Goal: Navigation & Orientation: Find specific page/section

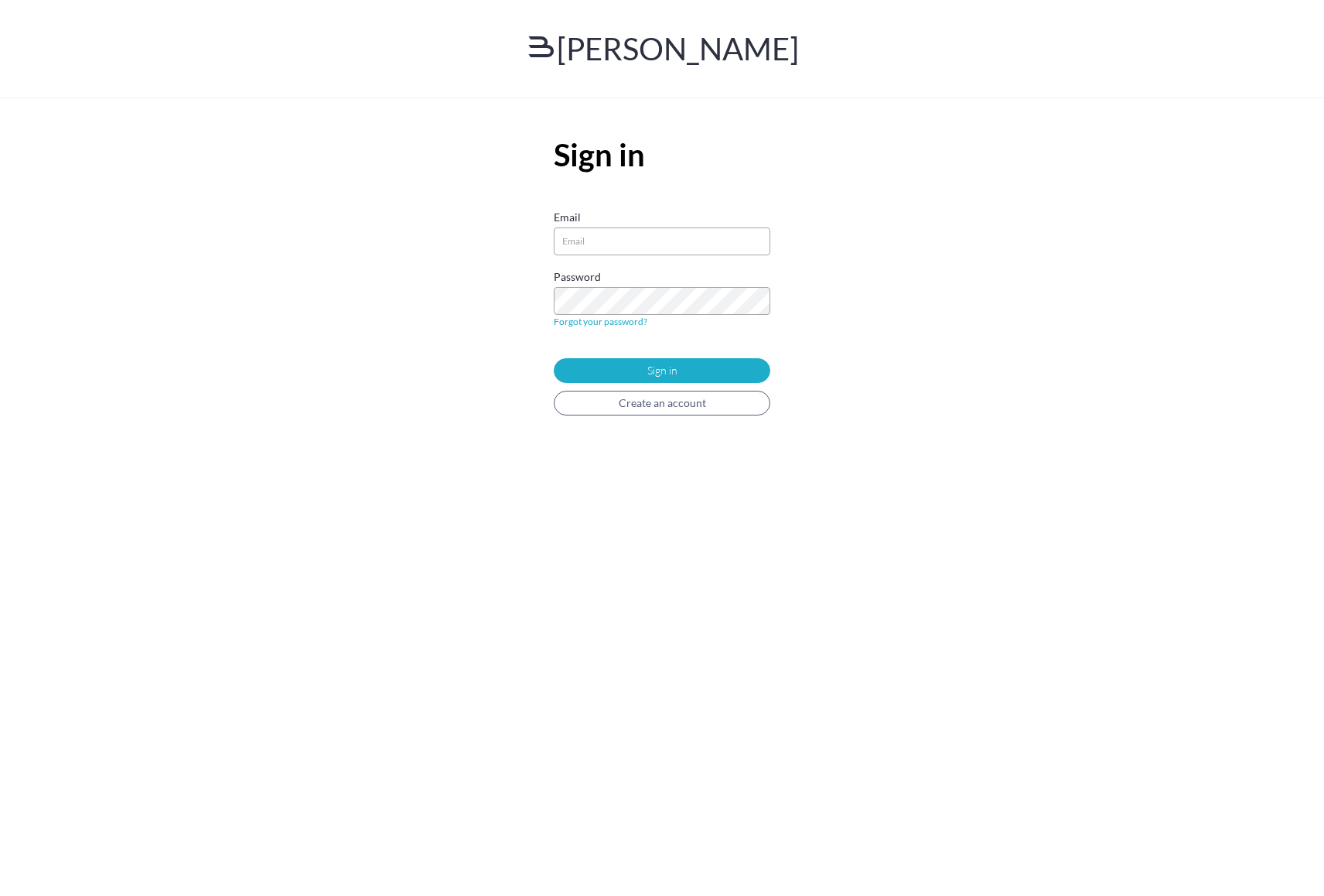
type input"] "[EMAIL_ADDRESS][PERSON_NAME][DOMAIN_NAME]"
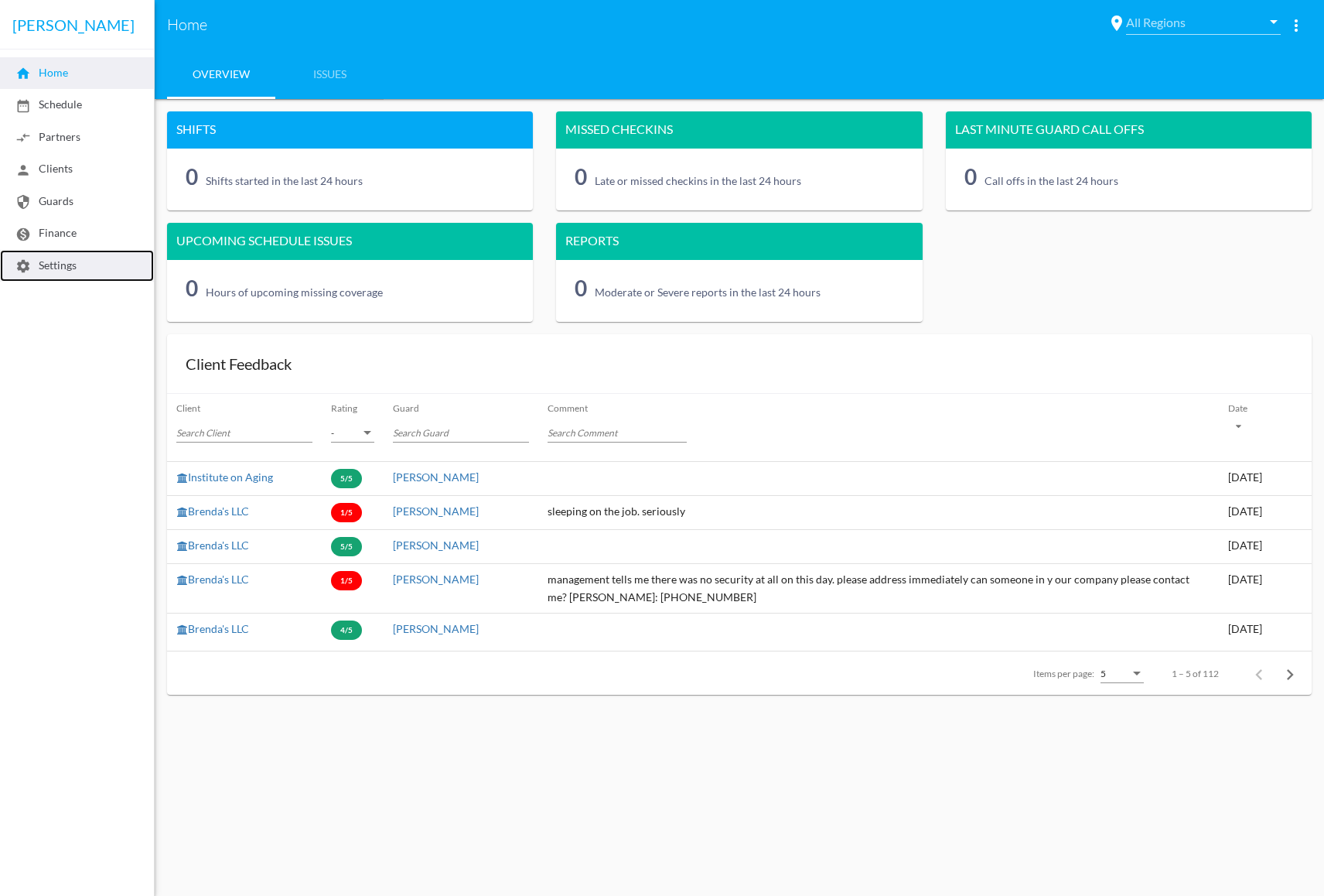
click at [67, 271] on span "settings Settings" at bounding box center [45, 264] width 61 height 13
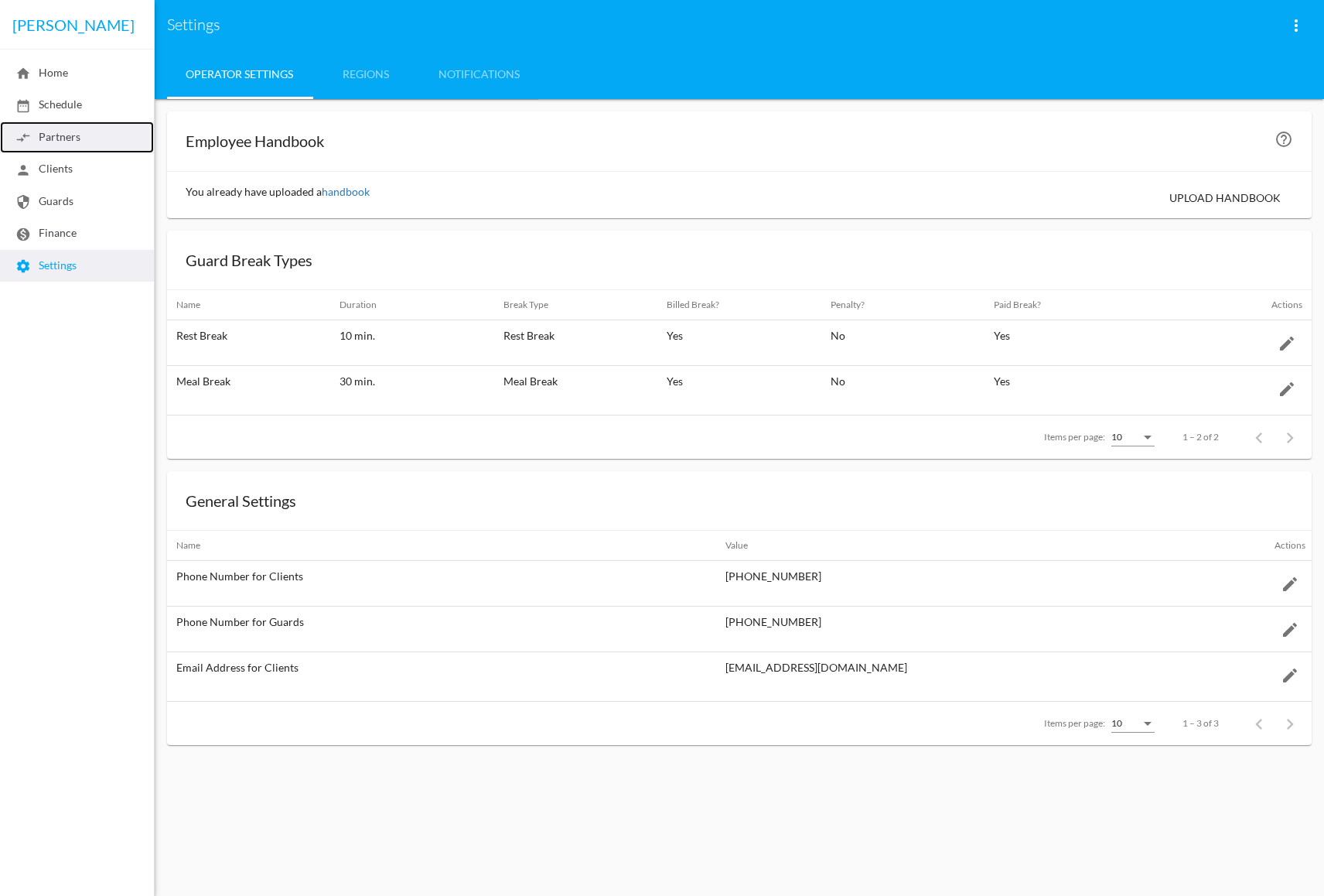
click at [68, 142] on span "compare_arrows Partners" at bounding box center [47, 136] width 65 height 13
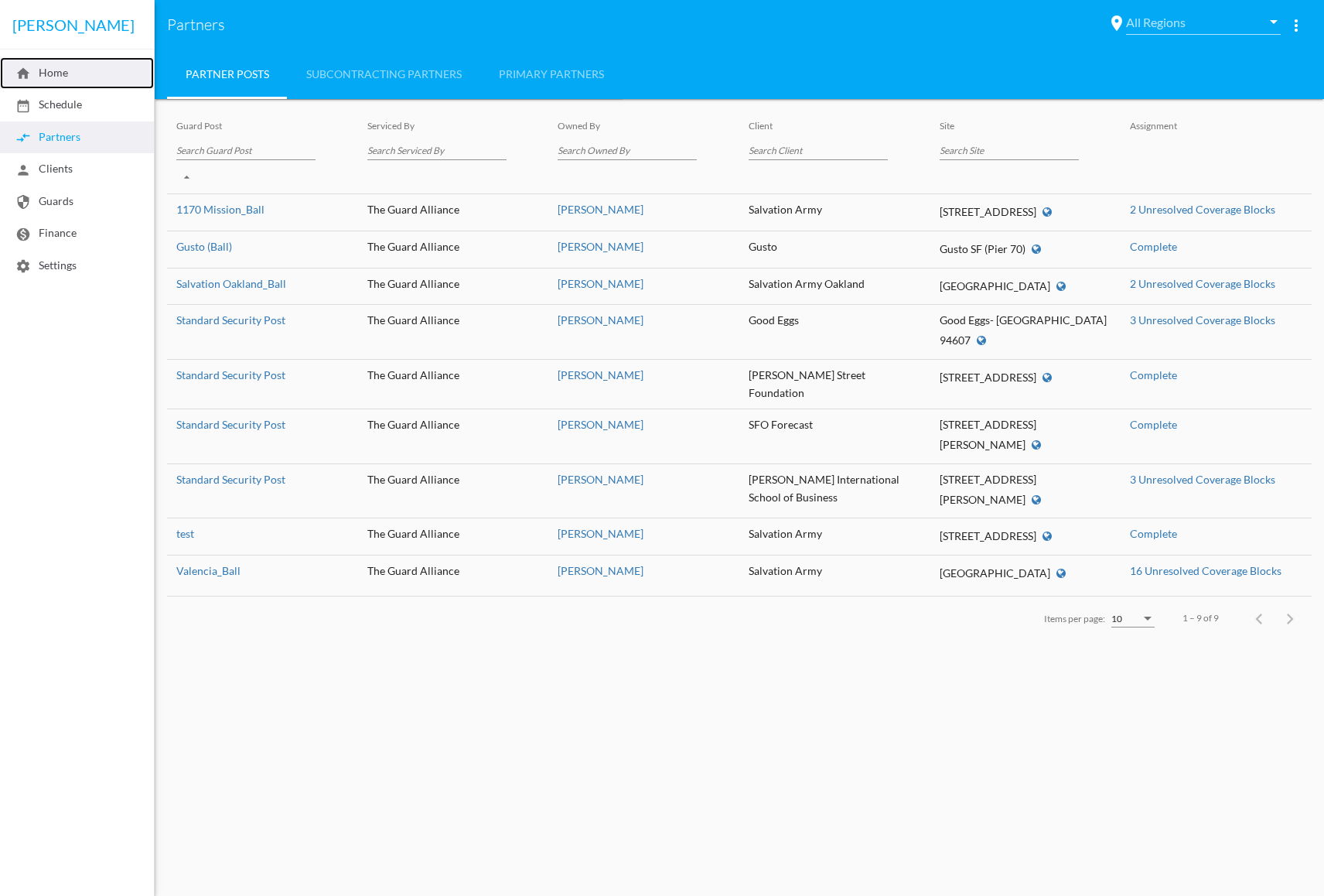
click at [50, 72] on span "home Home" at bounding box center [41, 72] width 53 height 13
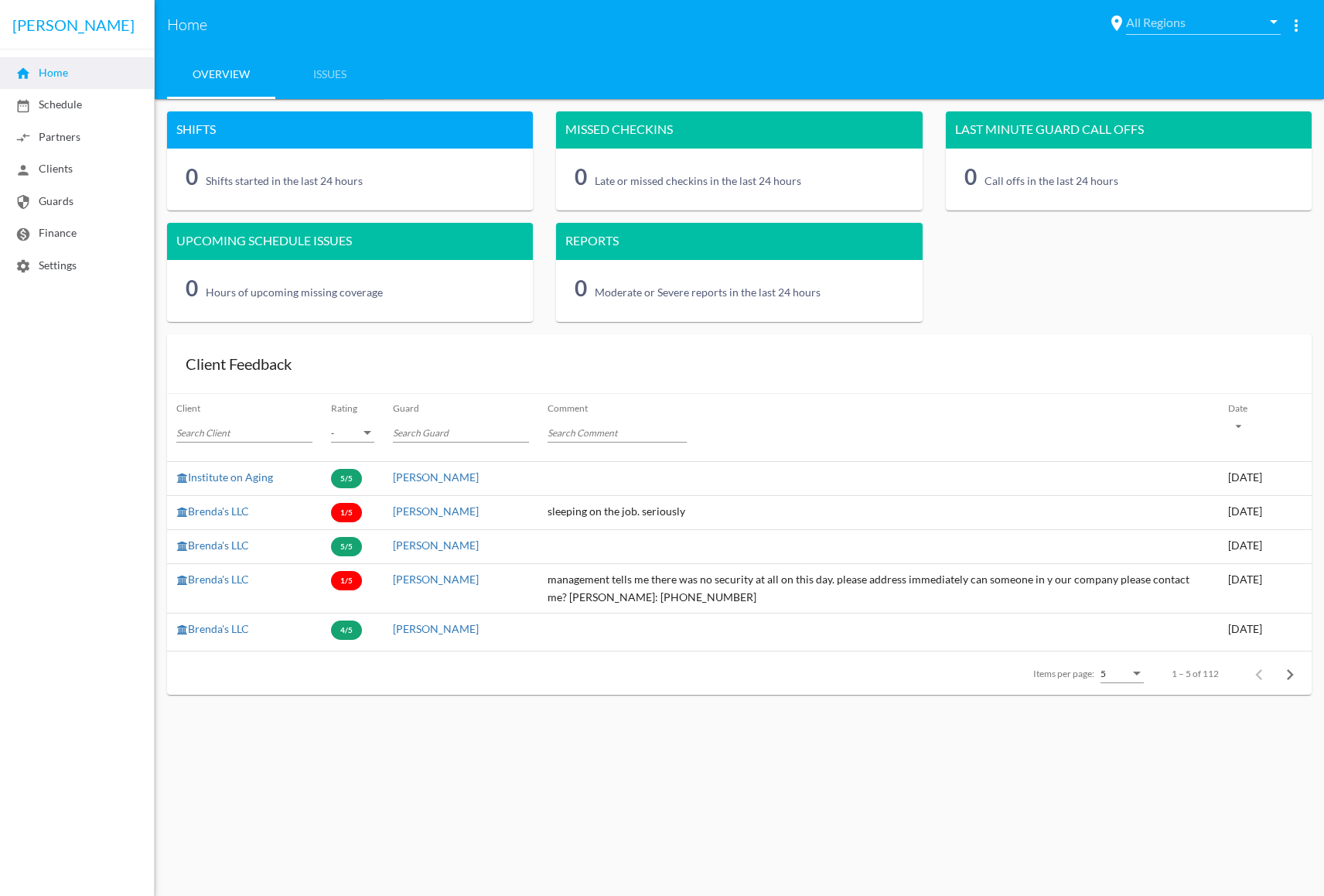
click at [60, 19] on mat-toolbar "[PERSON_NAME]" at bounding box center [77, 24] width 154 height 50
click at [58, 107] on span "date_range Schedule" at bounding box center [48, 104] width 67 height 13
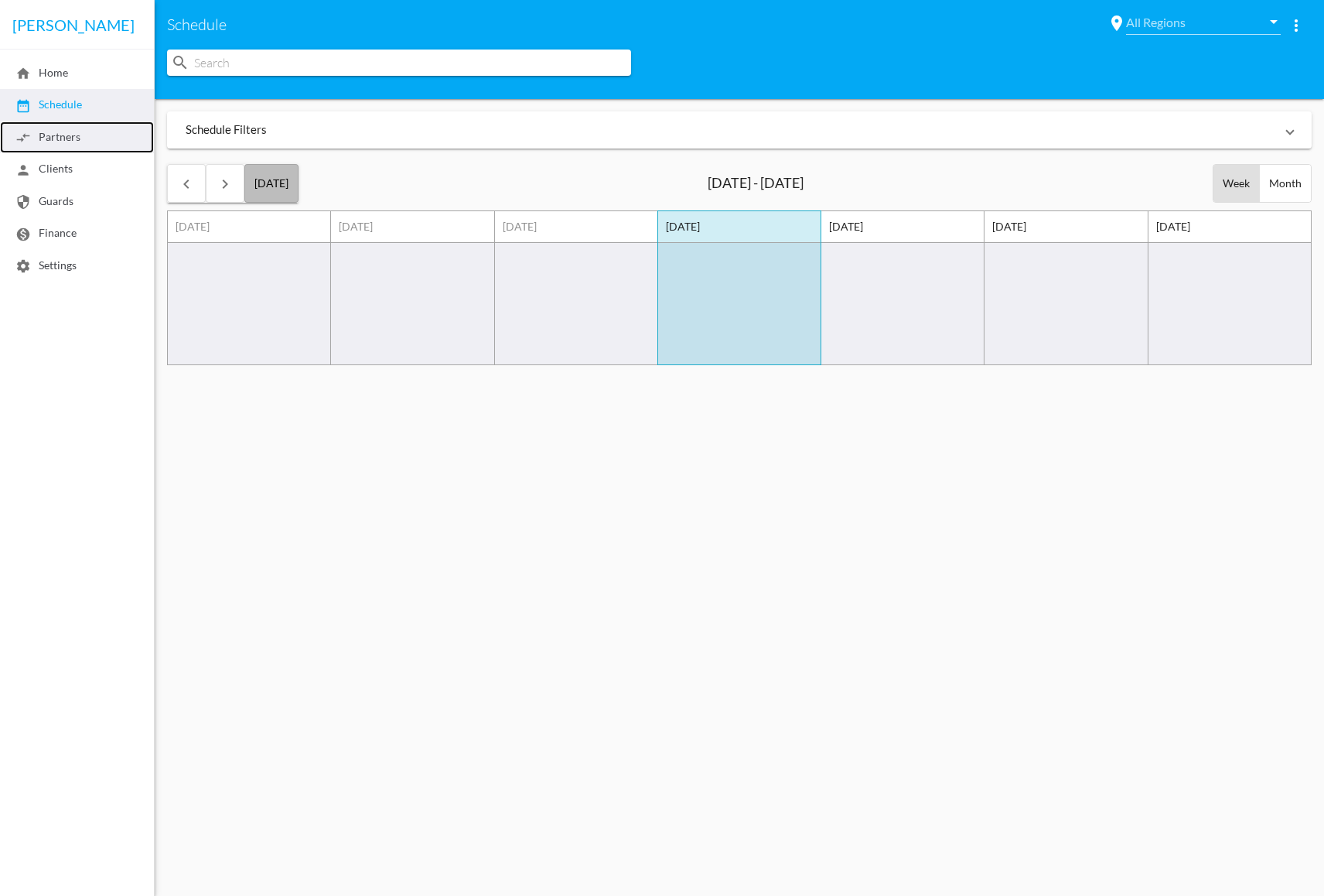
click at [68, 138] on span "compare_arrows Partners" at bounding box center [47, 136] width 65 height 13
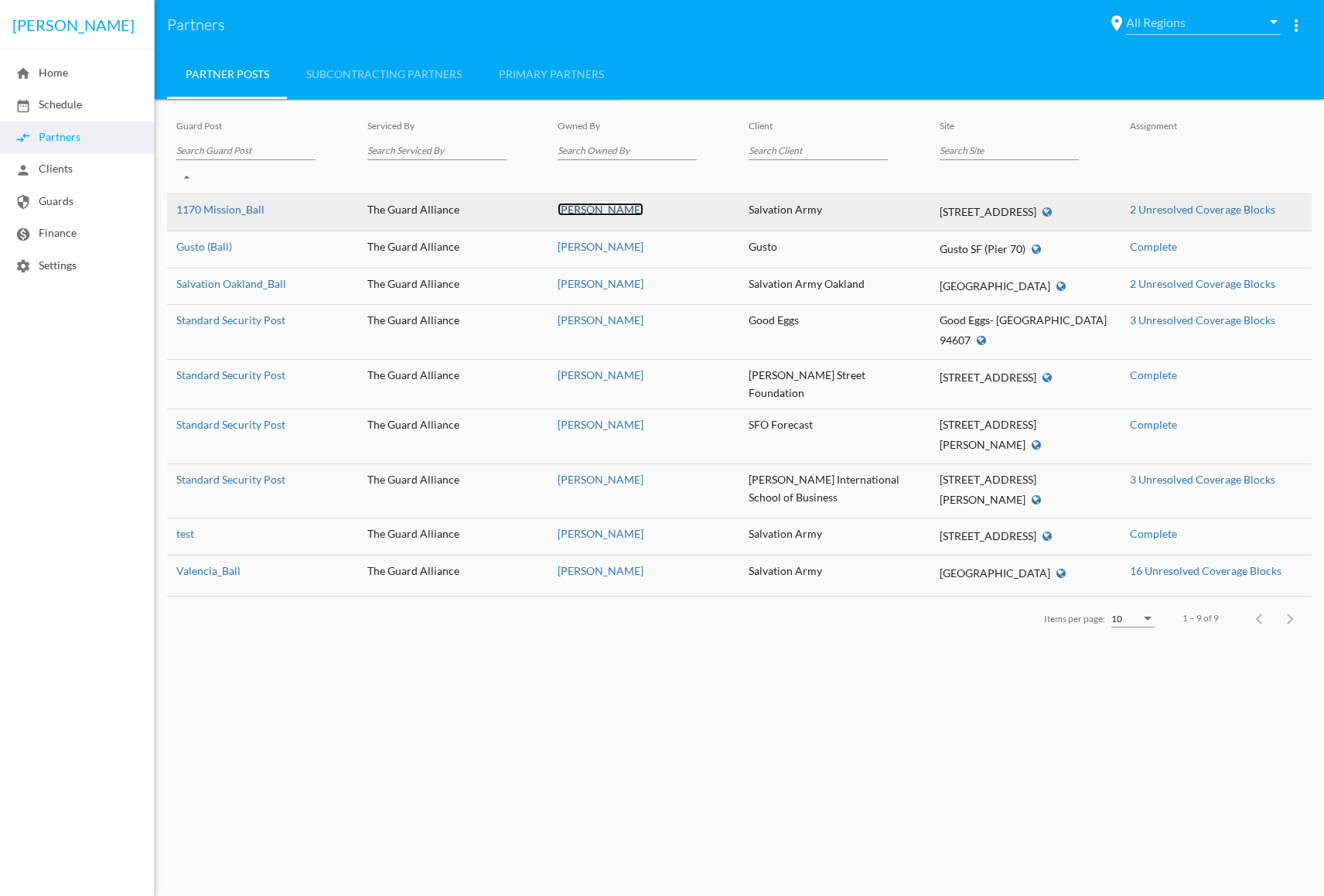
click at [594, 210] on link "[PERSON_NAME]" at bounding box center [600, 209] width 86 height 13
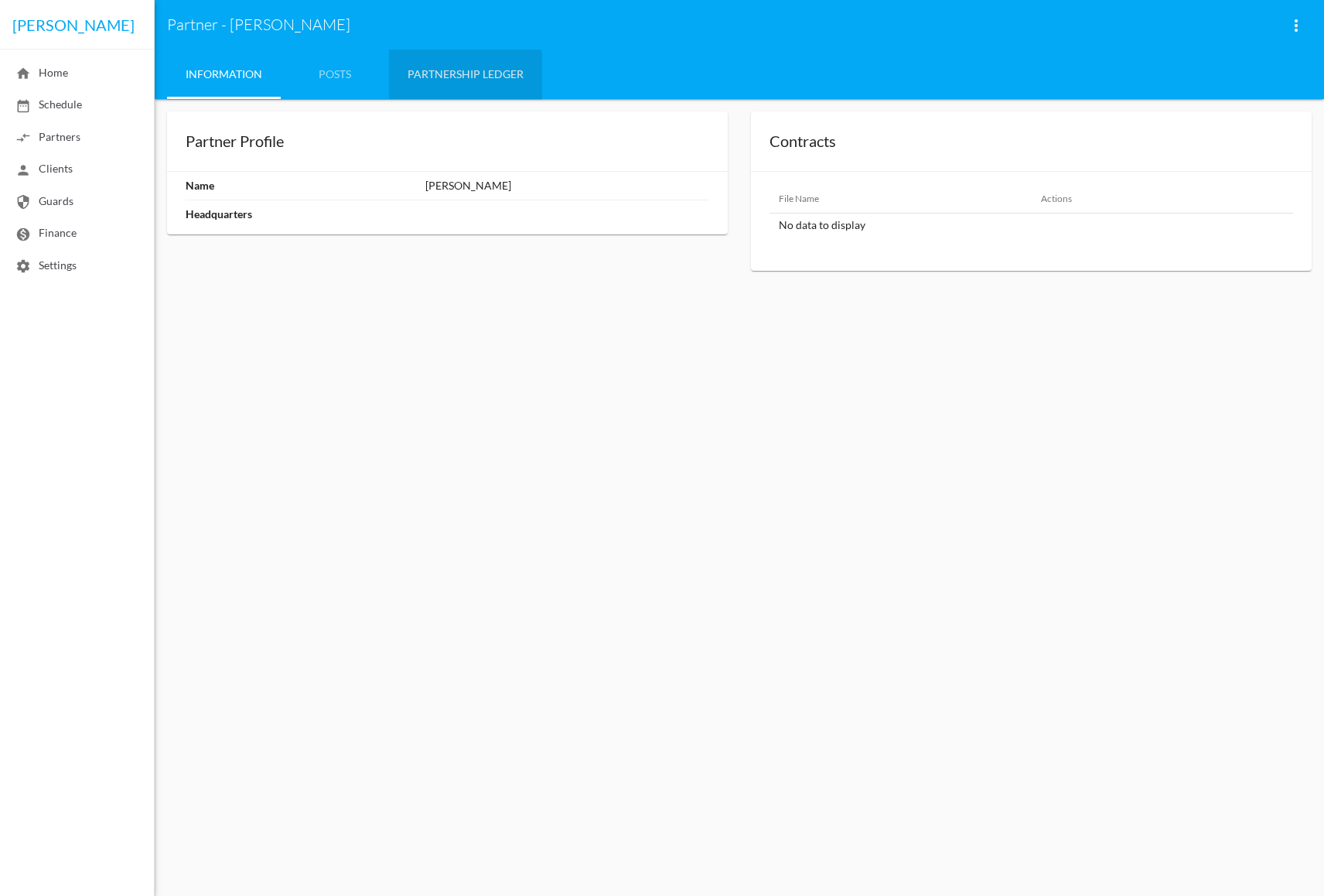
click at [463, 78] on link "Partnership Ledger" at bounding box center [465, 74] width 153 height 50
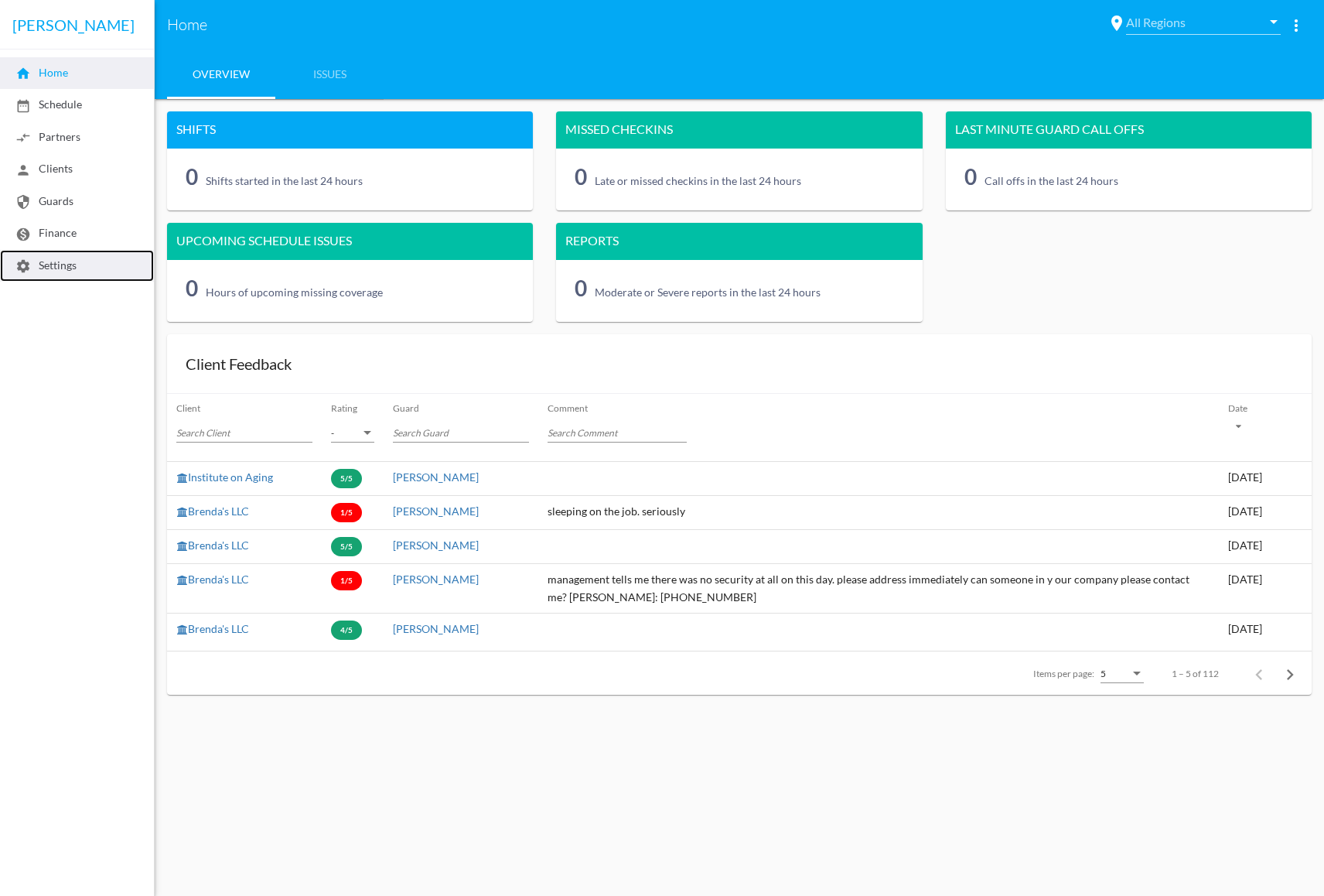
click at [72, 271] on span "settings Settings" at bounding box center [45, 264] width 61 height 13
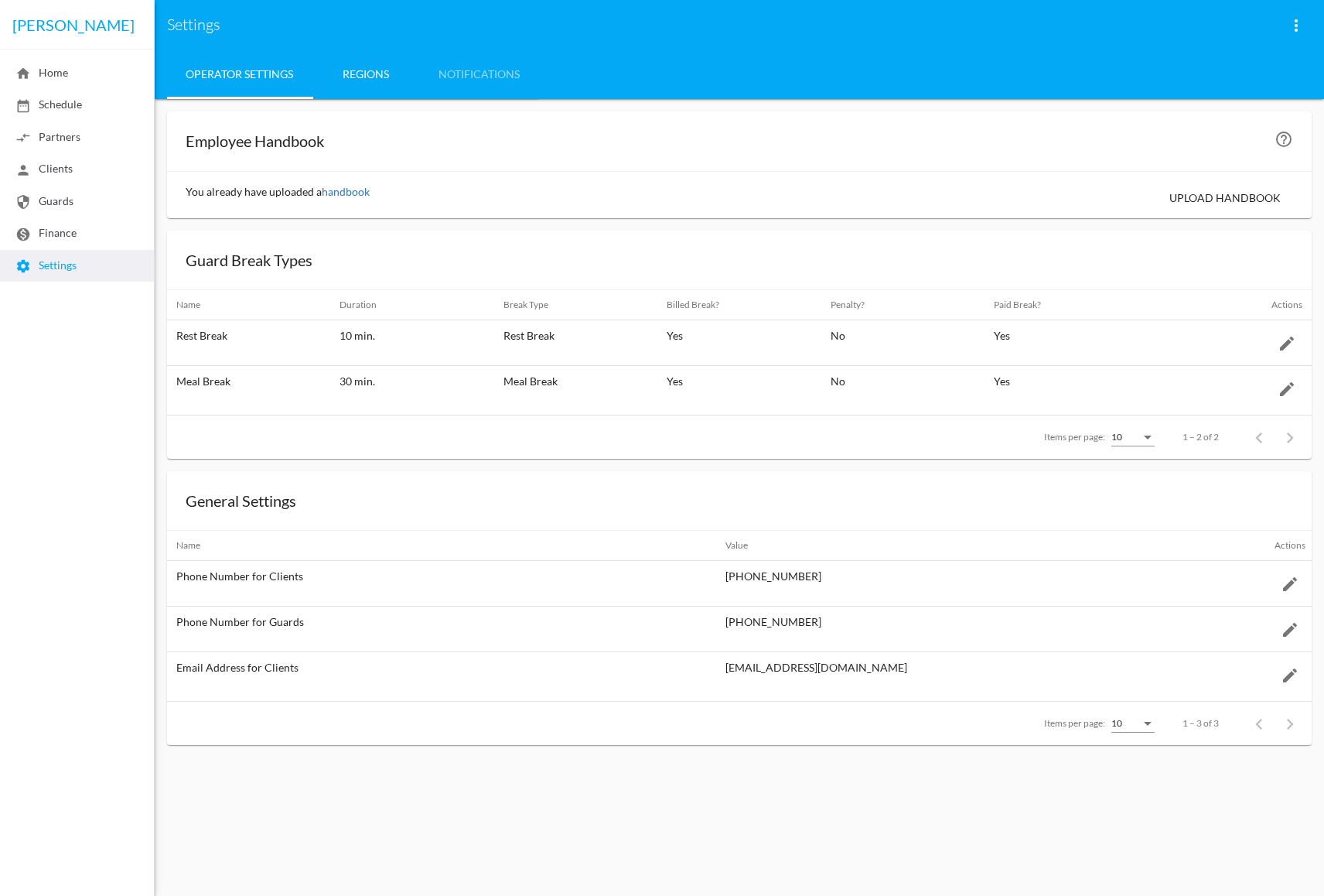
click at [349, 67] on link "Regions" at bounding box center [365, 74] width 108 height 50
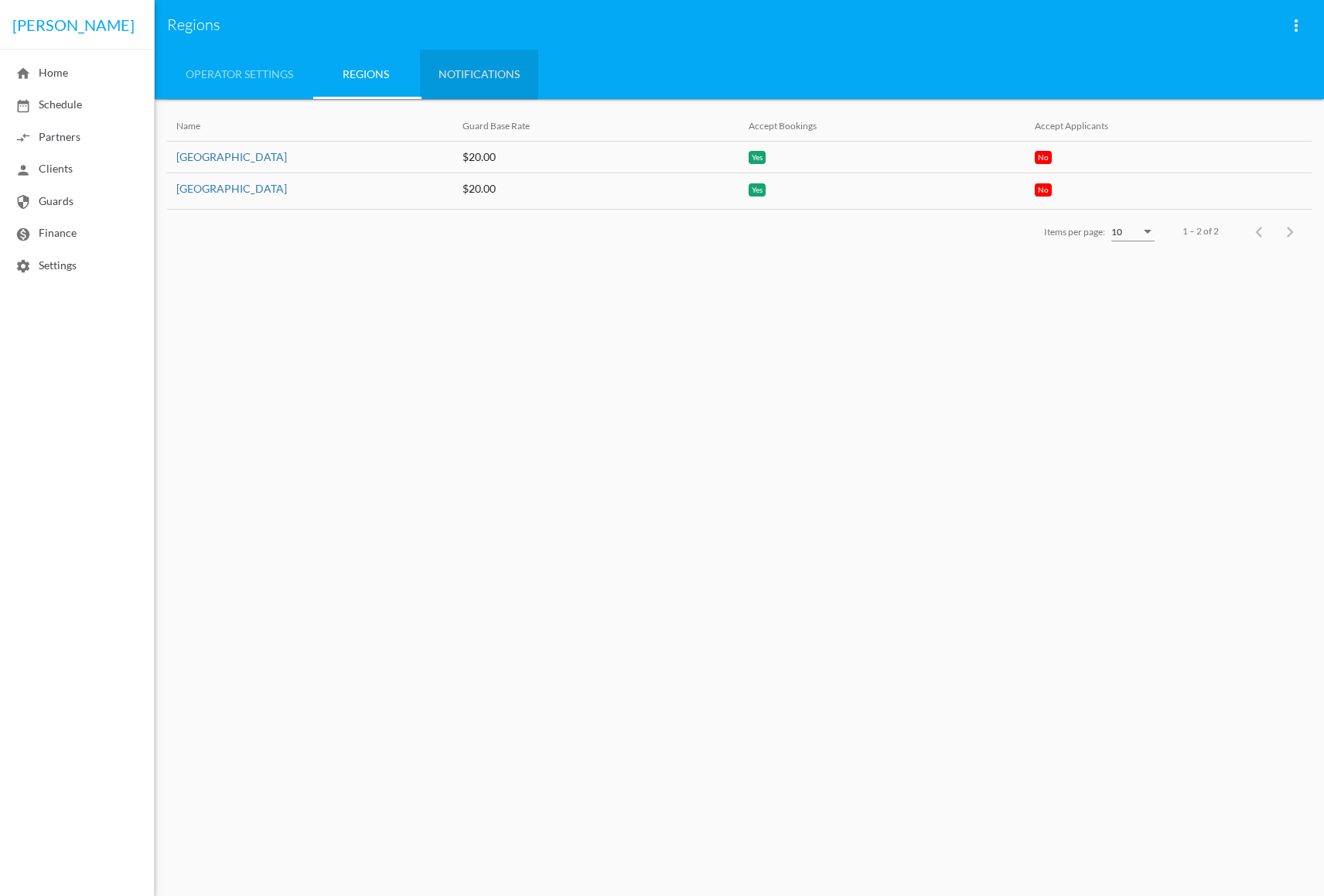
click at [506, 75] on link "Notifications" at bounding box center [479, 74] width 119 height 50
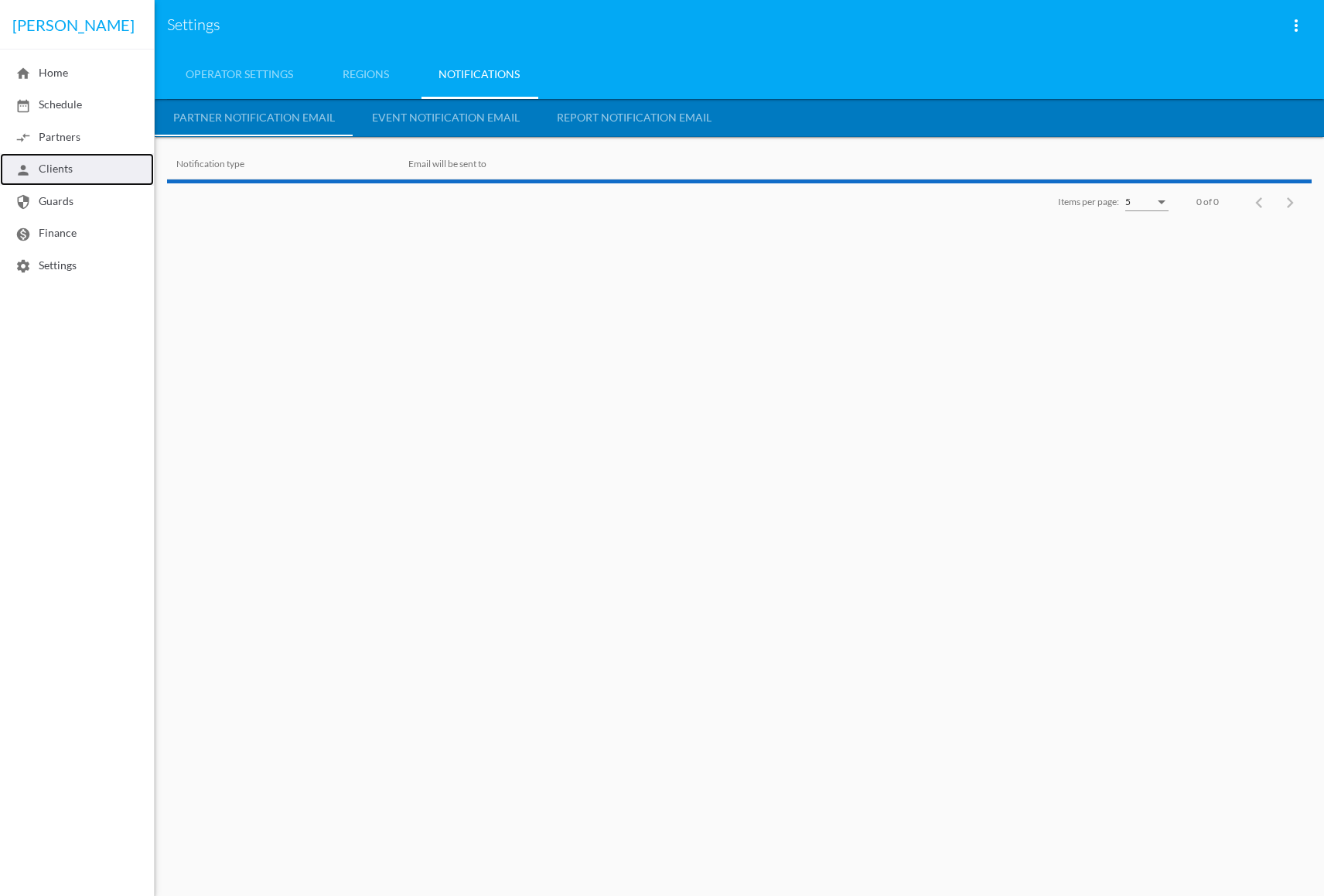
click at [44, 174] on span "person Clients" at bounding box center [43, 168] width 57 height 13
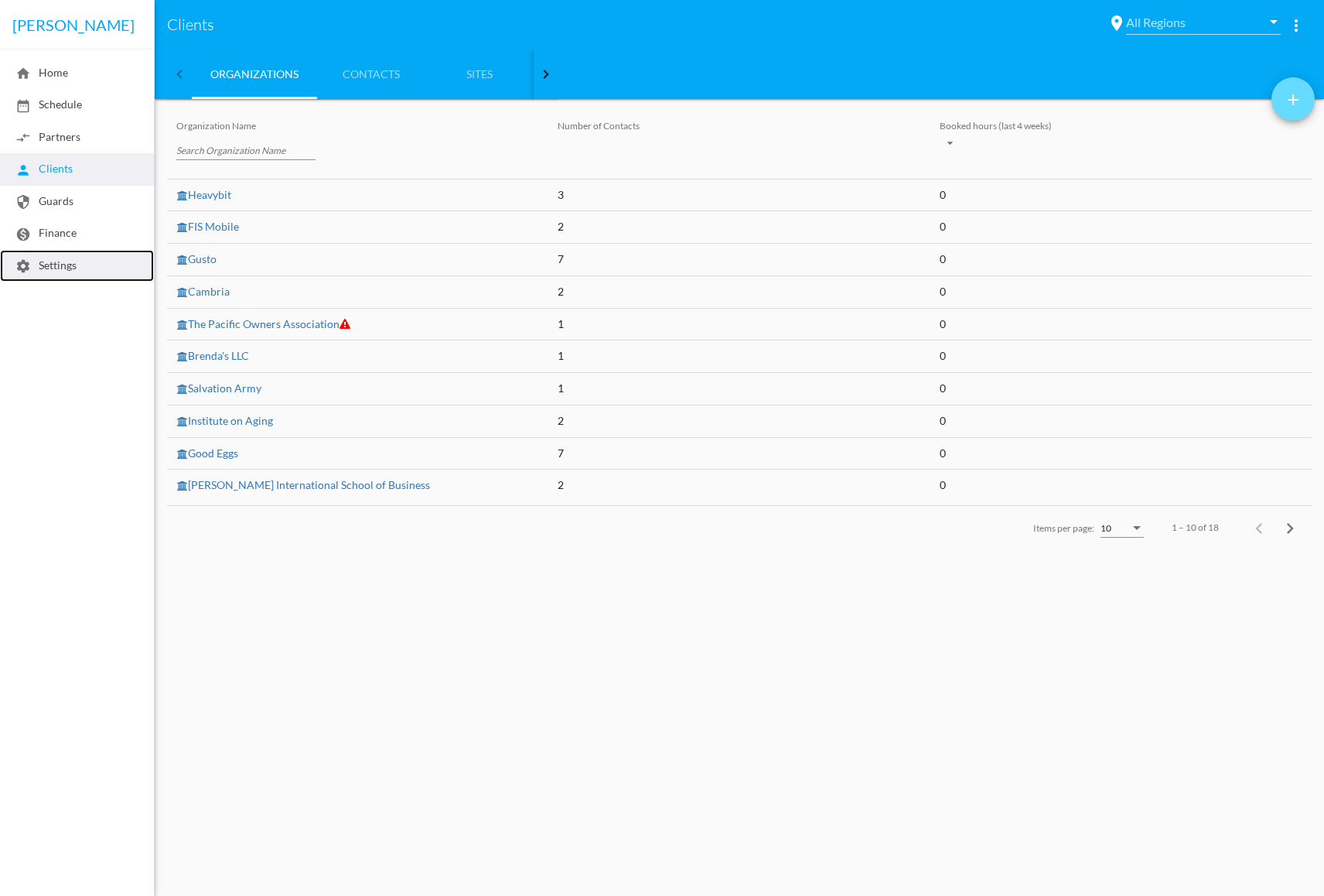
click at [41, 265] on span "settings Settings" at bounding box center [45, 264] width 61 height 13
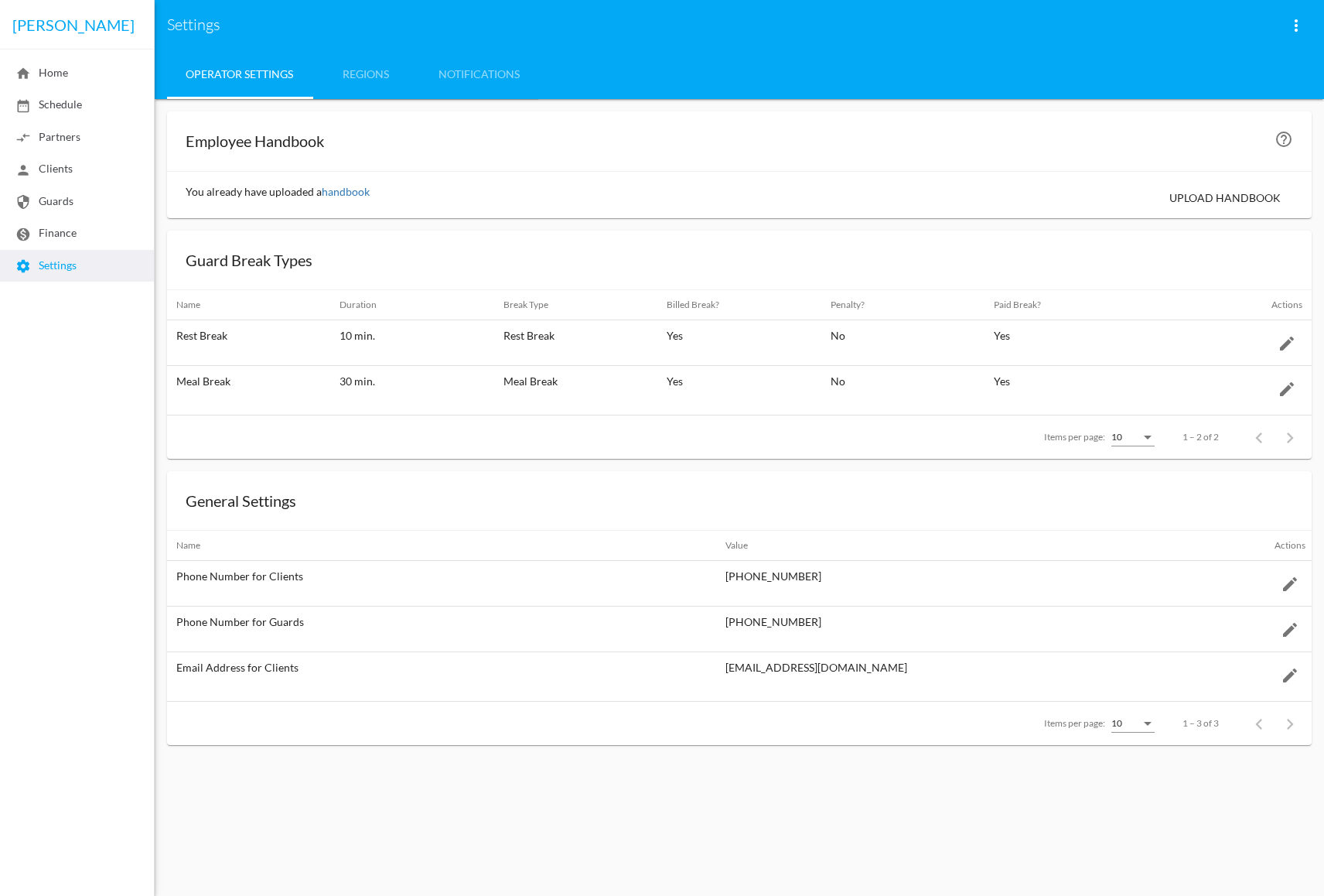
click at [1297, 23] on mat-icon "more_vert" at bounding box center [1296, 25] width 19 height 19
drag, startPoint x: 630, startPoint y: 68, endPoint x: 639, endPoint y: 85, distance: 19.2
click at [630, 68] on div at bounding box center [662, 448] width 1324 height 896
click at [40, 18] on mat-toolbar "[PERSON_NAME]" at bounding box center [77, 24] width 154 height 50
click at [456, 75] on link "Notifications" at bounding box center [479, 74] width 119 height 50
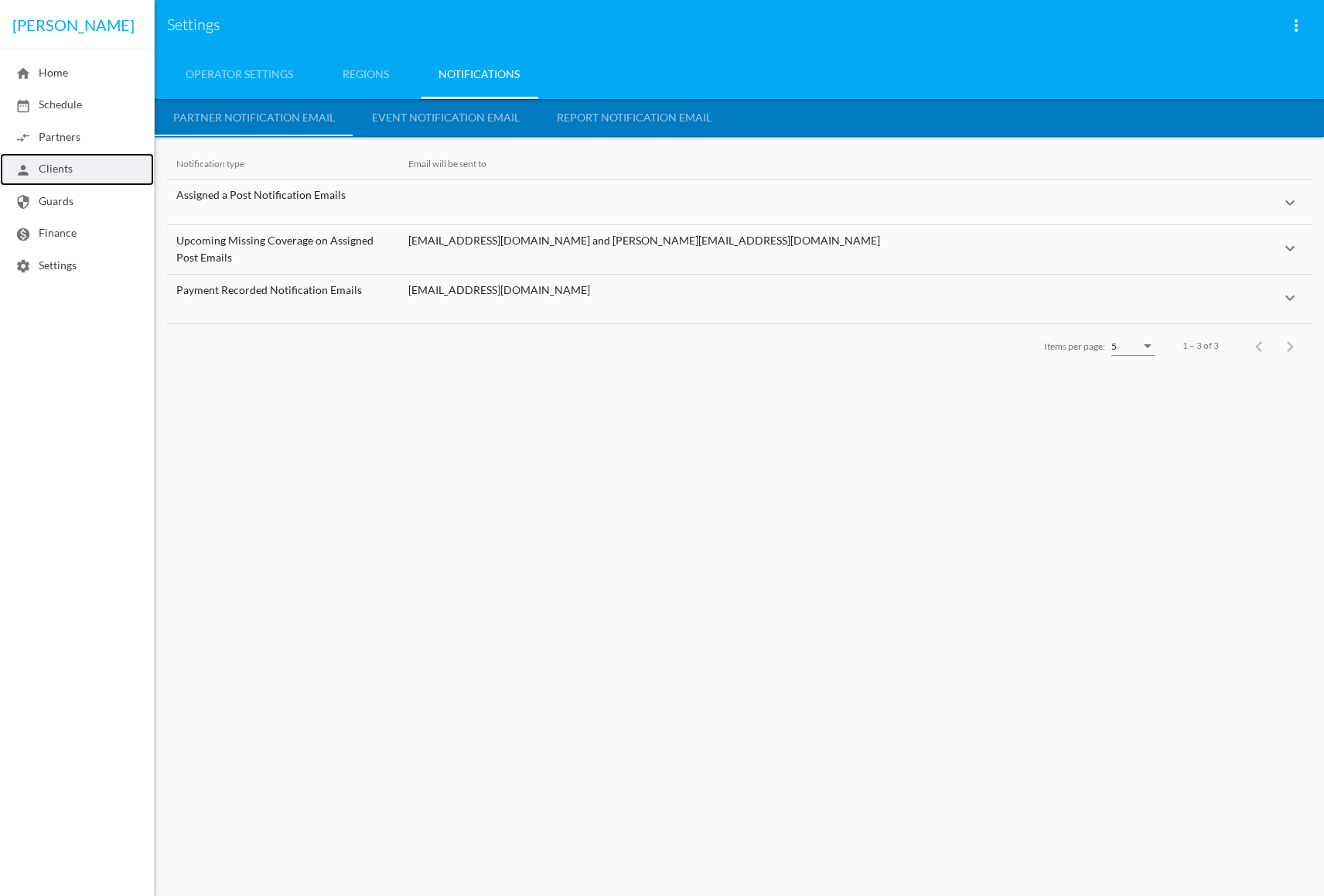
click at [49, 166] on span "person Clients" at bounding box center [43, 168] width 57 height 13
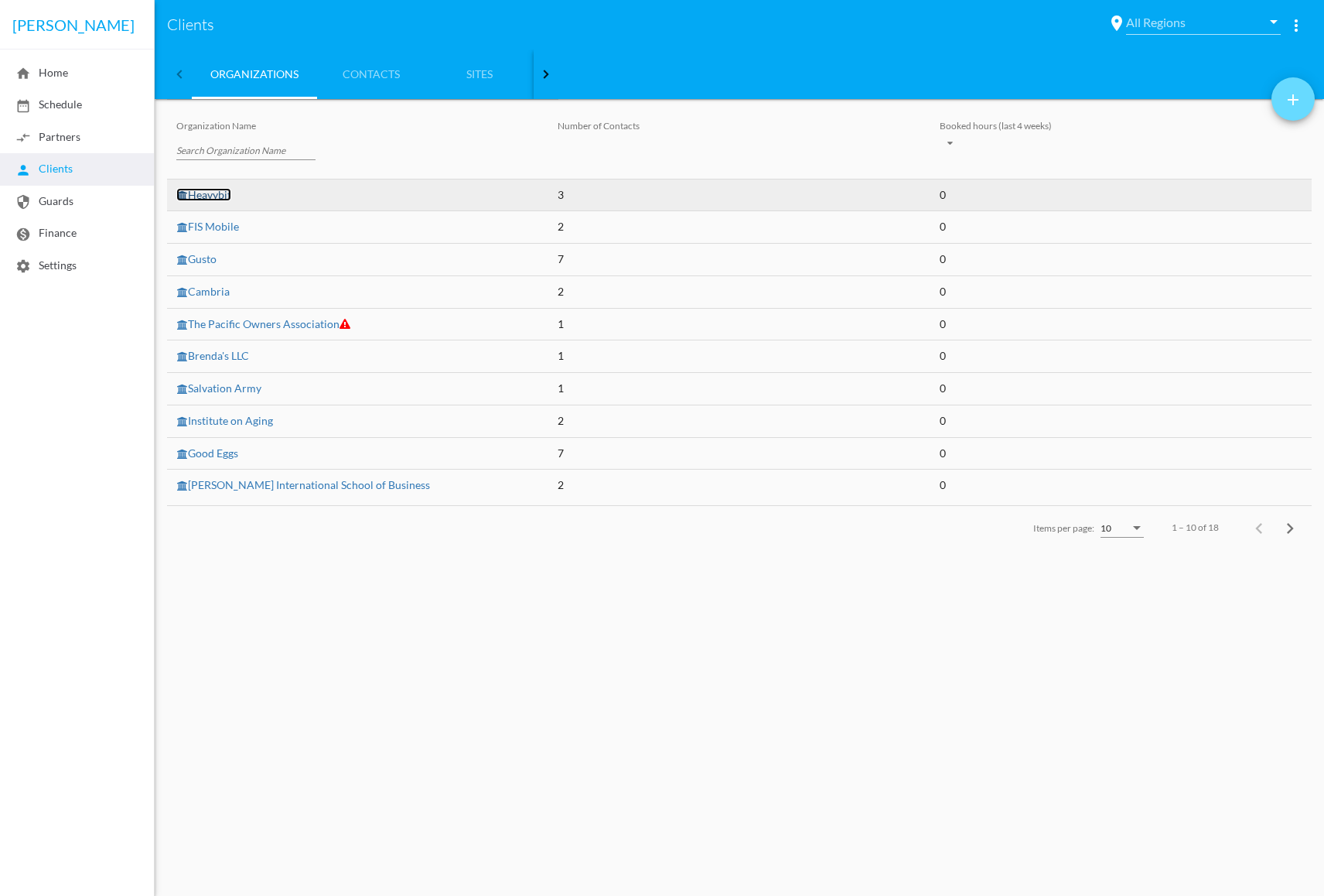
click at [203, 194] on link "Heavybit" at bounding box center [203, 195] width 55 height 13
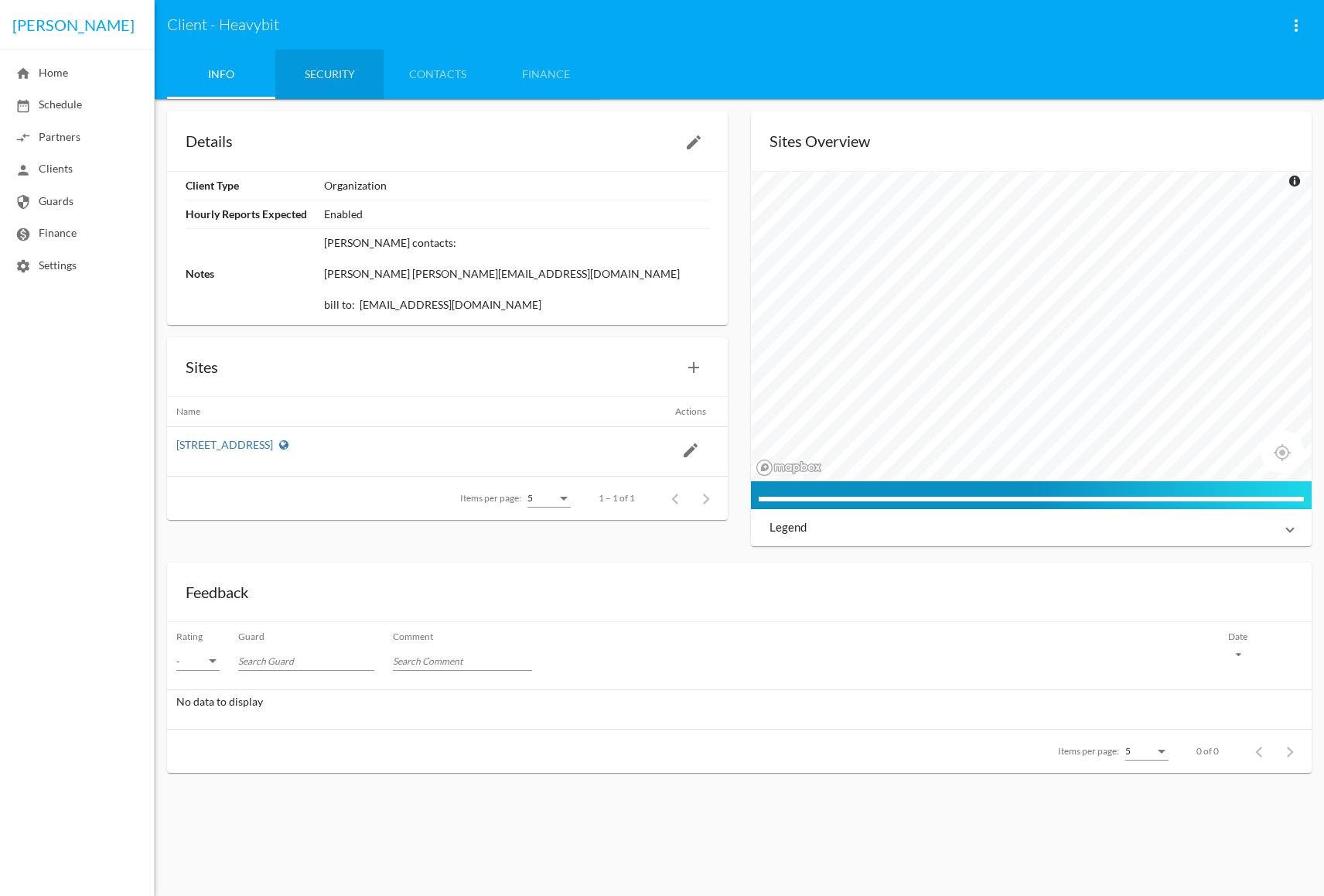
click at [327, 76] on link "Security" at bounding box center [329, 74] width 108 height 50
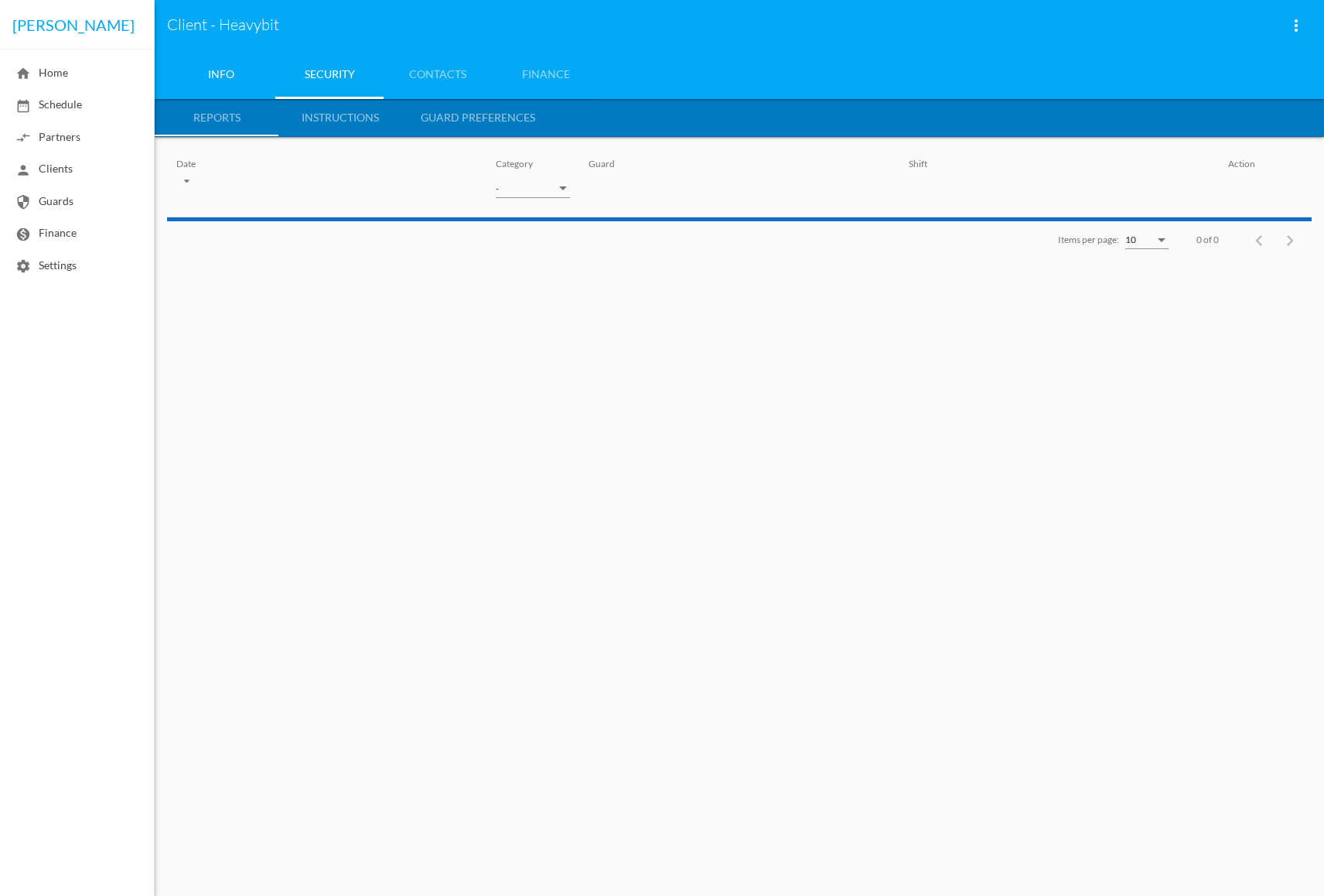
click at [219, 75] on link "Info" at bounding box center [221, 74] width 108 height 50
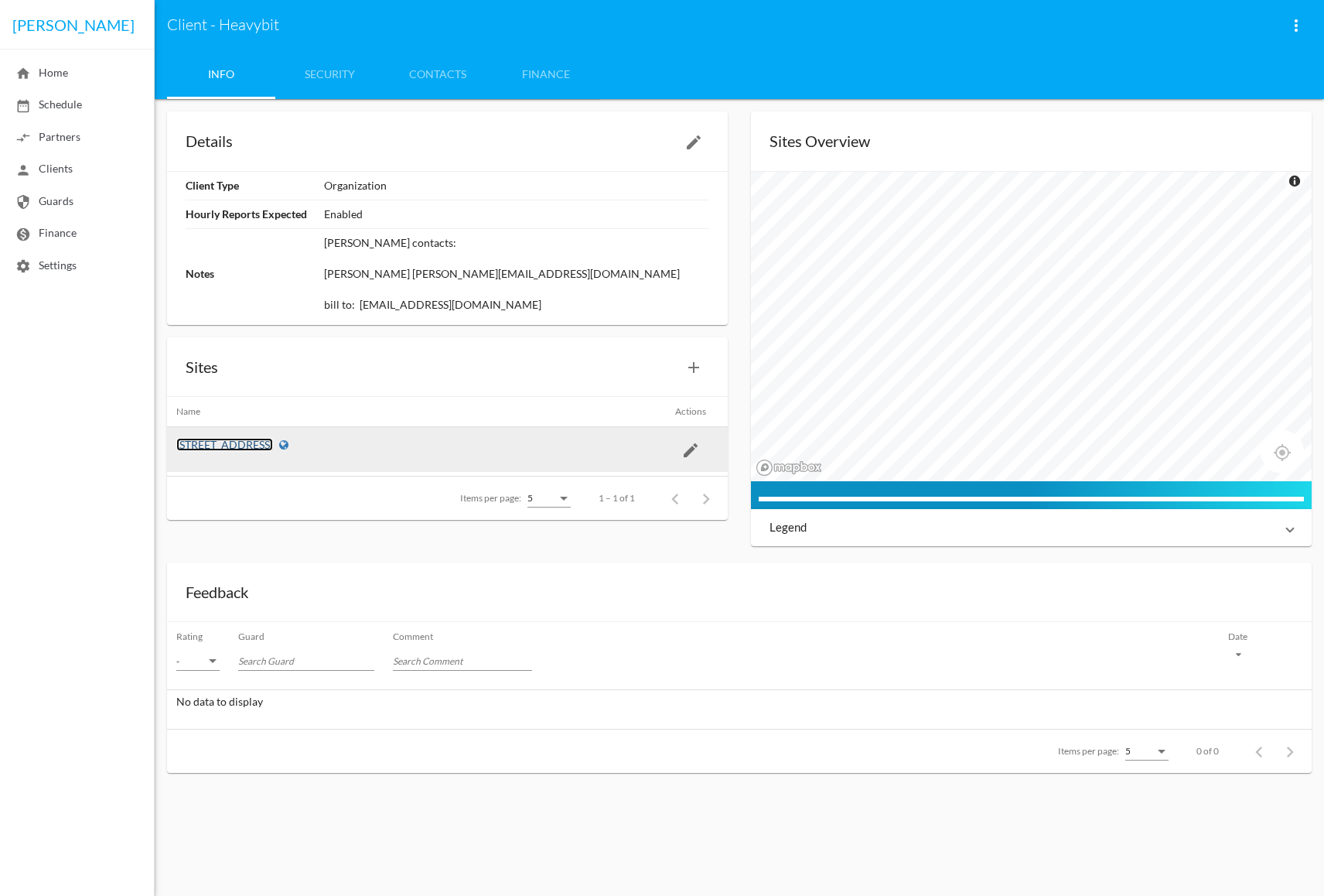
click at [230, 442] on link "325 9th St, San Francisco" at bounding box center [224, 444] width 97 height 13
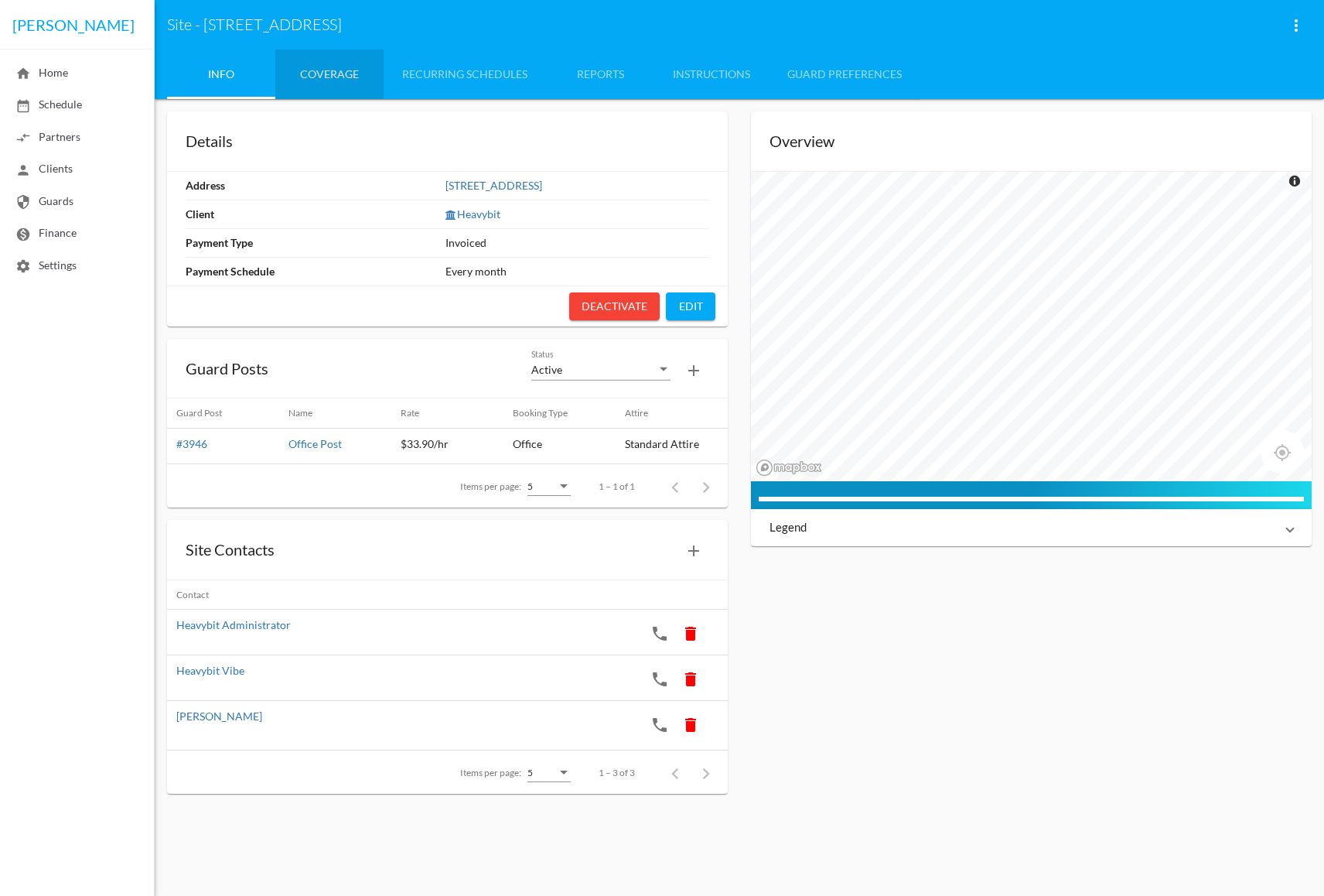
click at [332, 72] on link "coverage" at bounding box center [329, 74] width 108 height 50
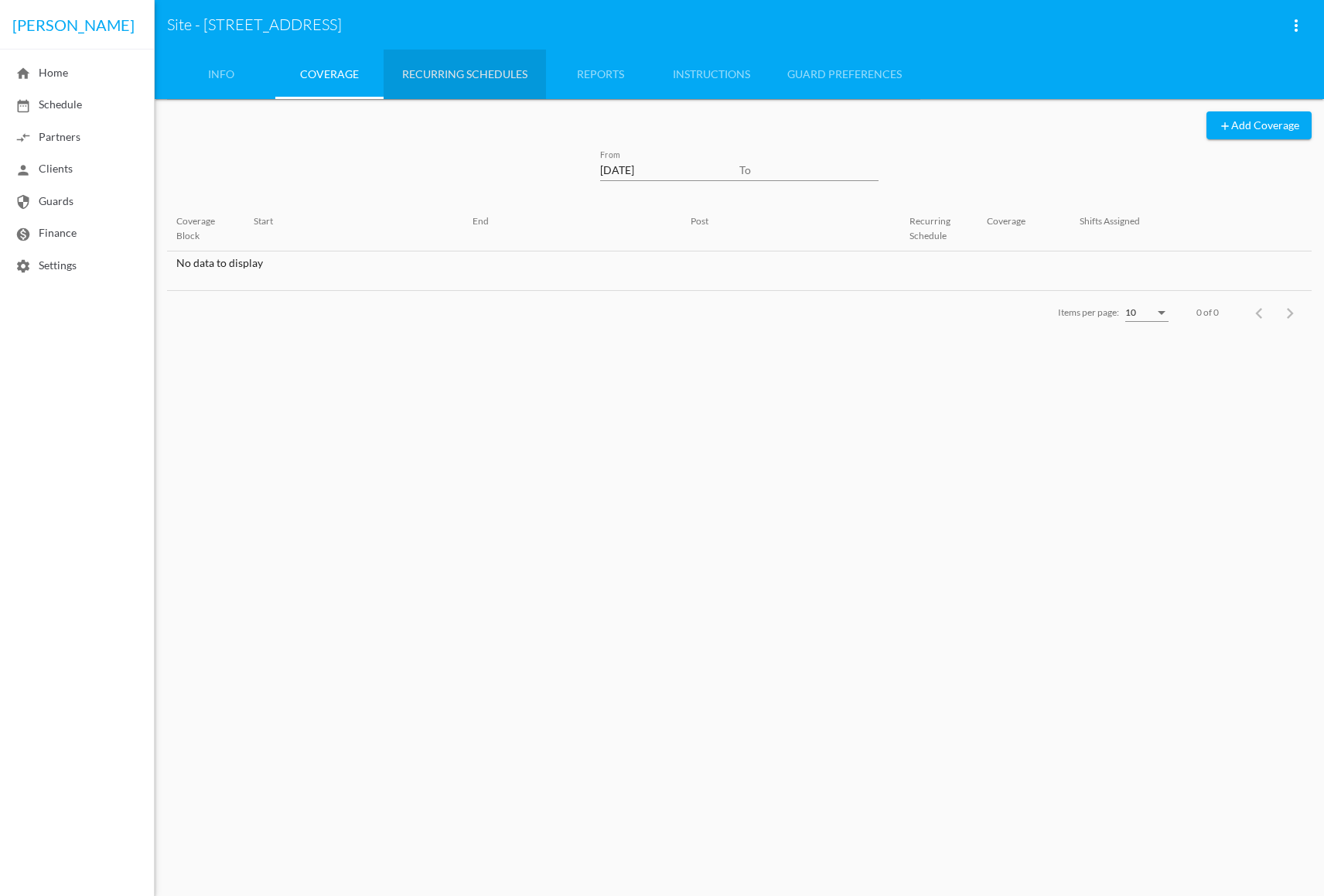
click at [457, 81] on link "recurring SCHEDULES" at bounding box center [465, 74] width 163 height 50
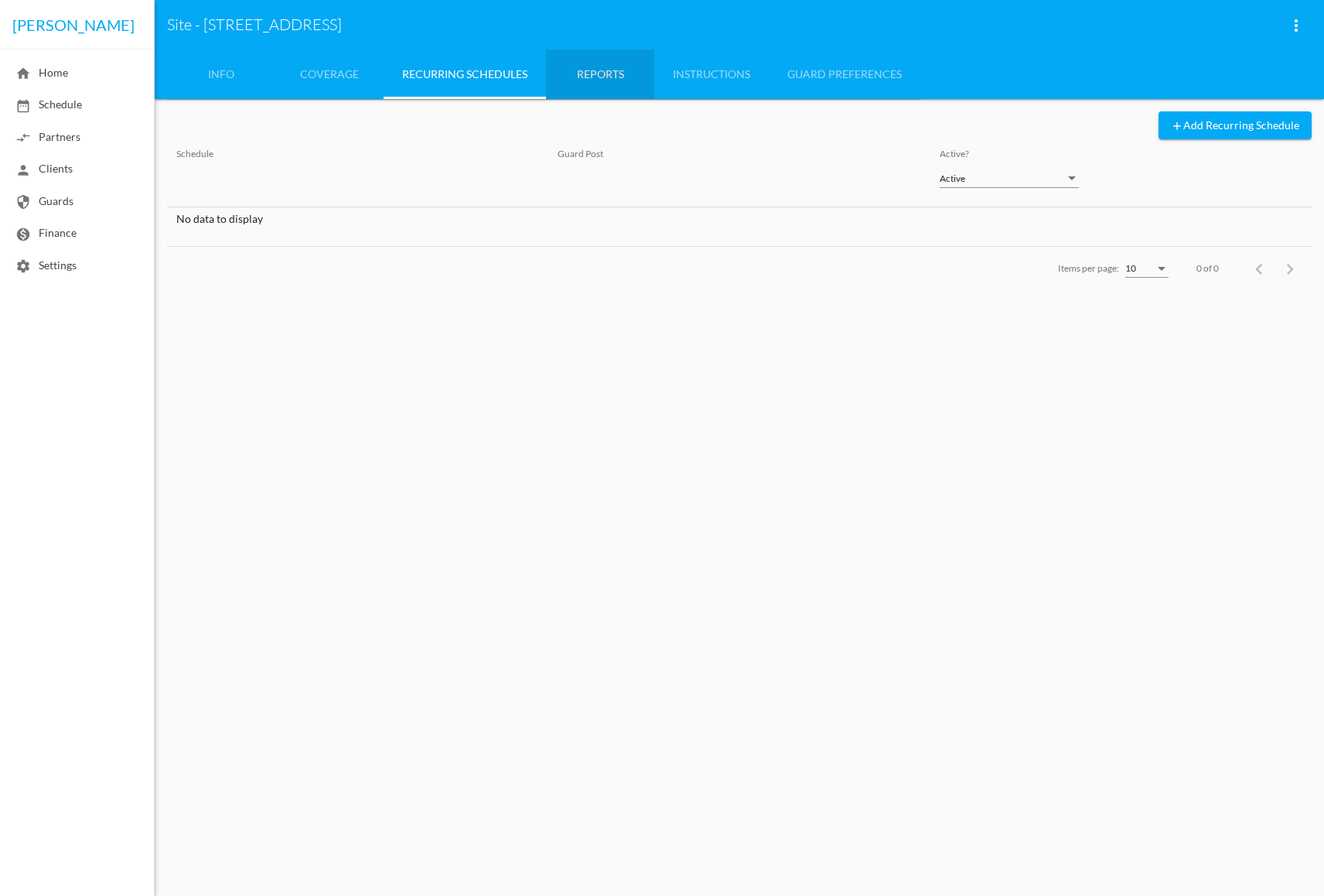
click at [596, 71] on link "reports" at bounding box center [599, 74] width 108 height 50
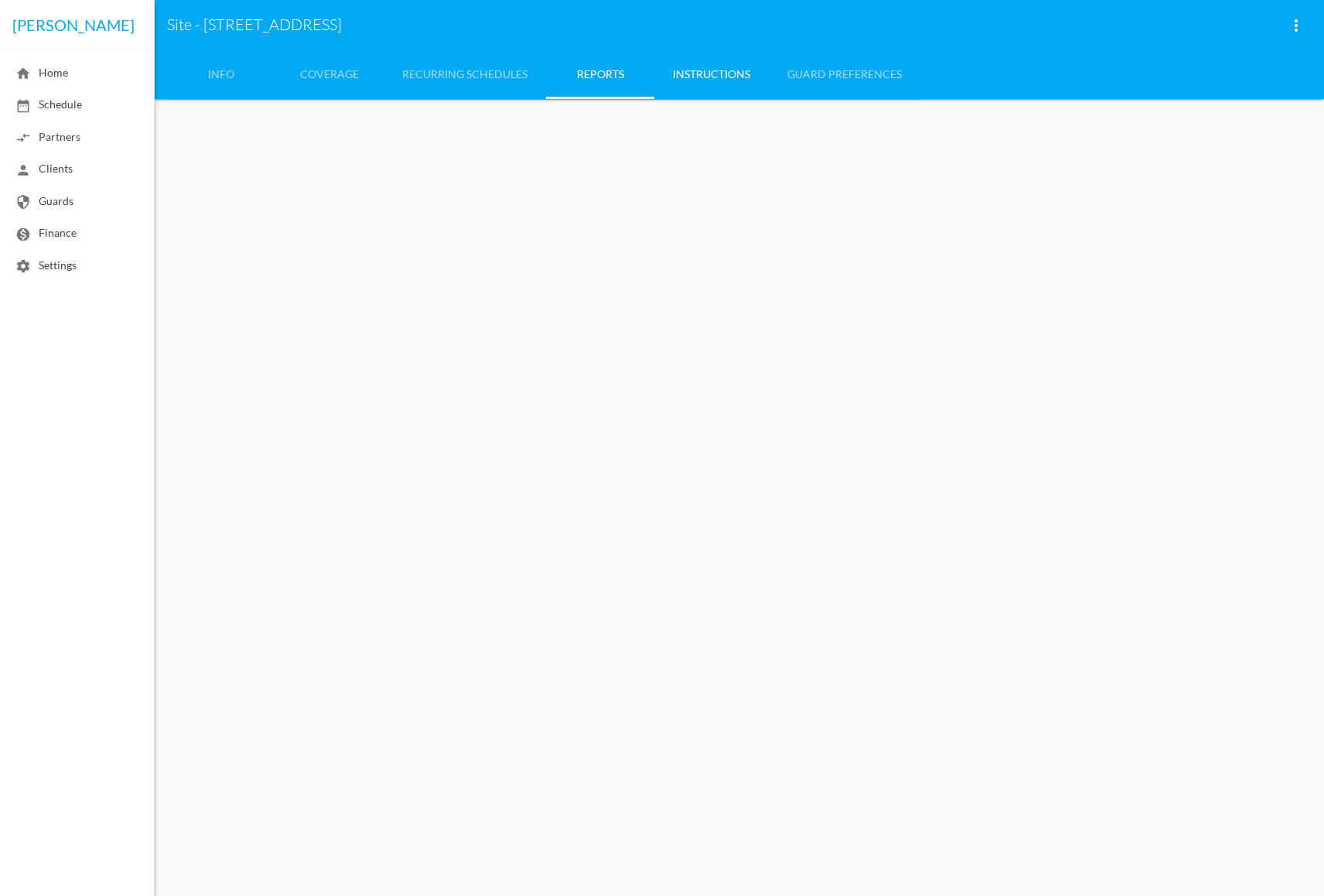
click at [730, 76] on link "instructions" at bounding box center [711, 74] width 115 height 50
drag, startPoint x: 826, startPoint y: 83, endPoint x: 656, endPoint y: 82, distance: 170.0
click at [826, 83] on link "guard PREFERENCES" at bounding box center [844, 74] width 152 height 50
click at [222, 74] on link "info" at bounding box center [221, 74] width 108 height 50
